Goal: Download file/media

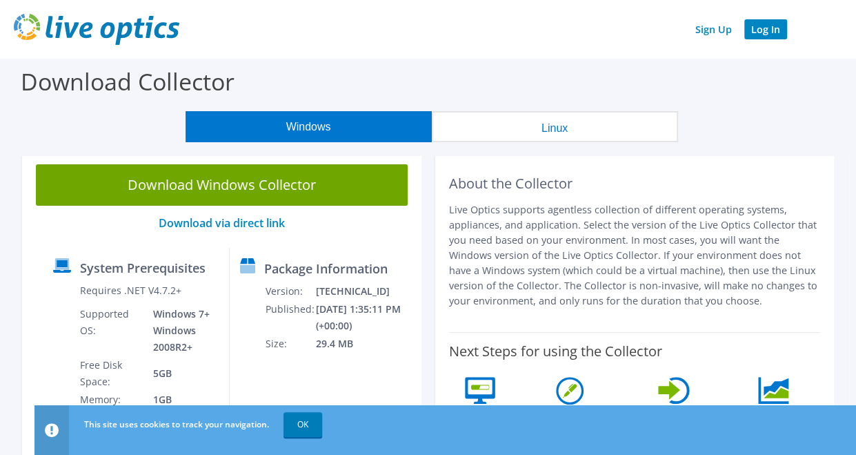
click at [764, 38] on link "Log In" at bounding box center [765, 29] width 43 height 20
